Goal: Complete application form

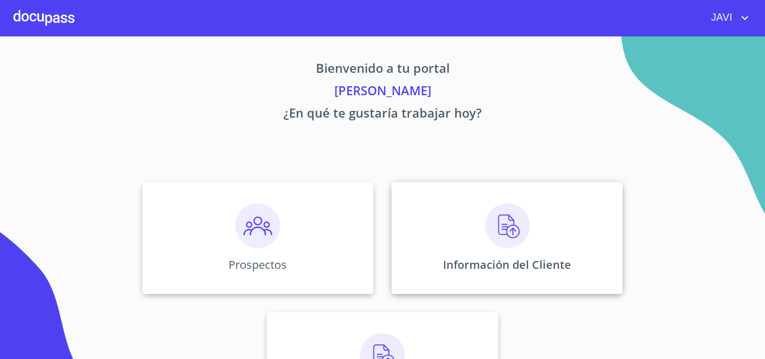
click at [505, 227] on img at bounding box center [507, 225] width 45 height 45
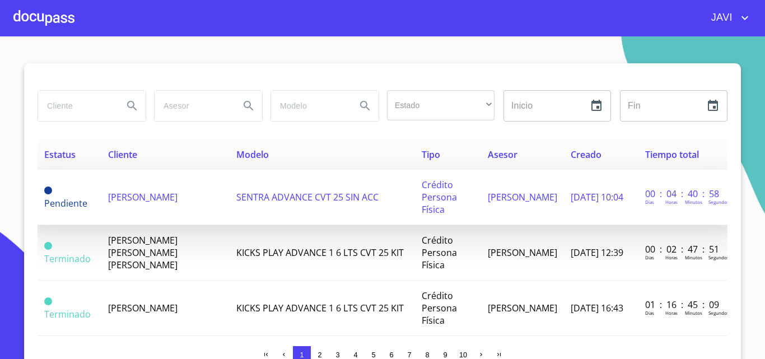
click at [270, 197] on span "SENTRA ADVANCE CVT 25 SIN ACC" at bounding box center [307, 197] width 142 height 12
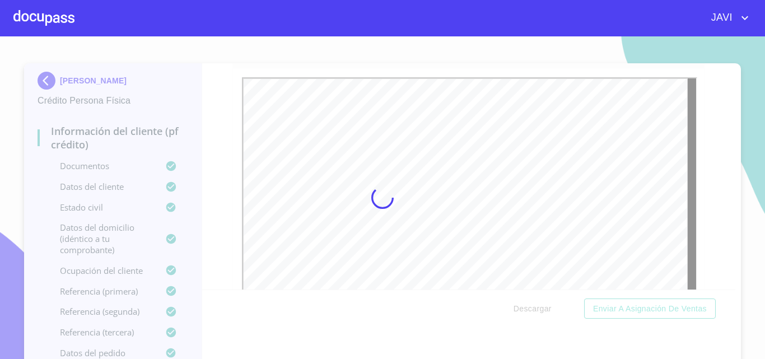
click at [215, 146] on div at bounding box center [382, 197] width 765 height 323
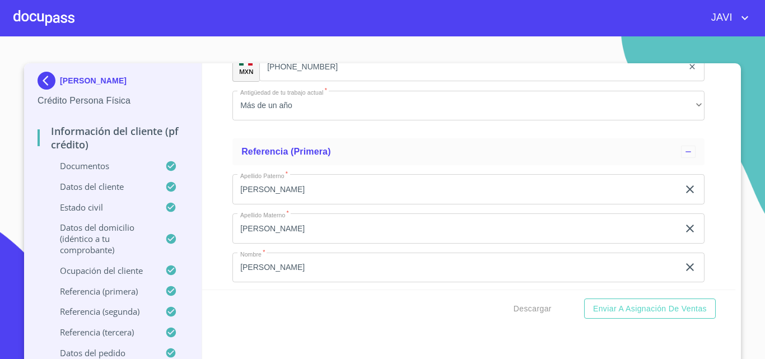
scroll to position [5435, 0]
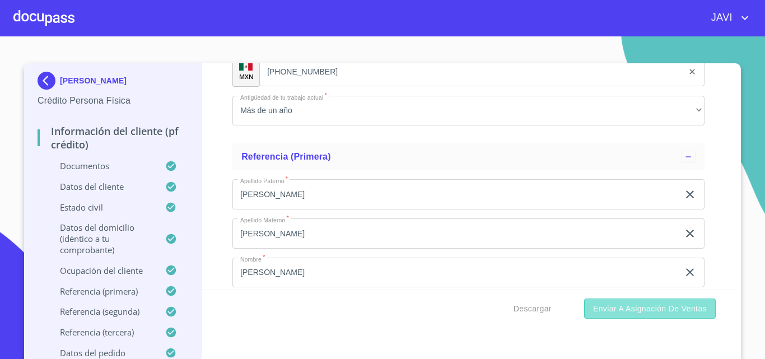
click at [651, 312] on span "Enviar a Asignación de Ventas" at bounding box center [650, 309] width 114 height 14
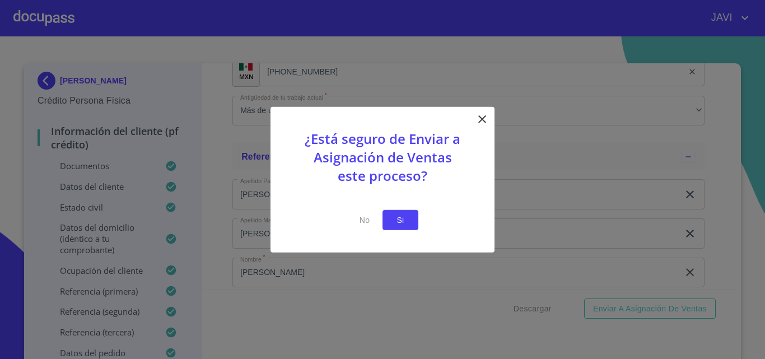
click at [407, 225] on span "Si" at bounding box center [401, 220] width 18 height 14
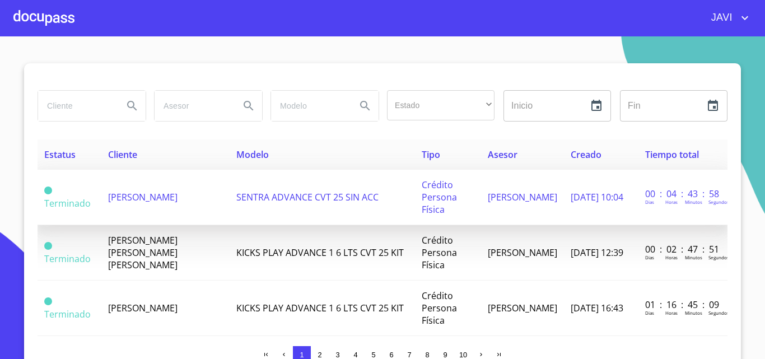
click at [174, 199] on span "[PERSON_NAME]" at bounding box center [142, 197] width 69 height 12
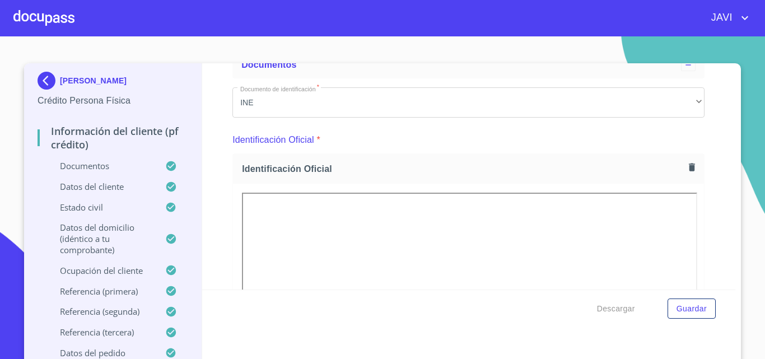
scroll to position [112, 0]
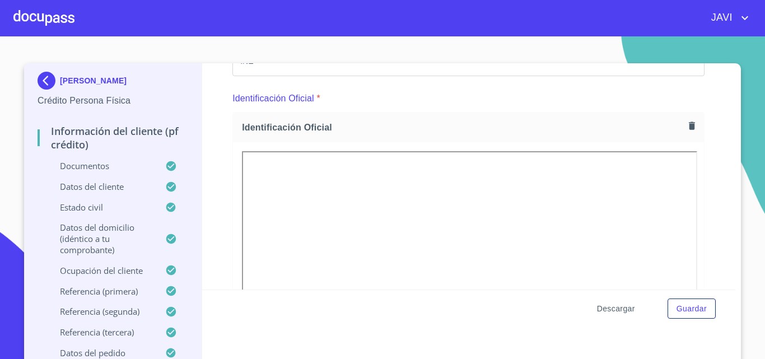
click at [605, 306] on span "Descargar" at bounding box center [616, 309] width 38 height 14
